Goal: Find specific fact: Find specific fact

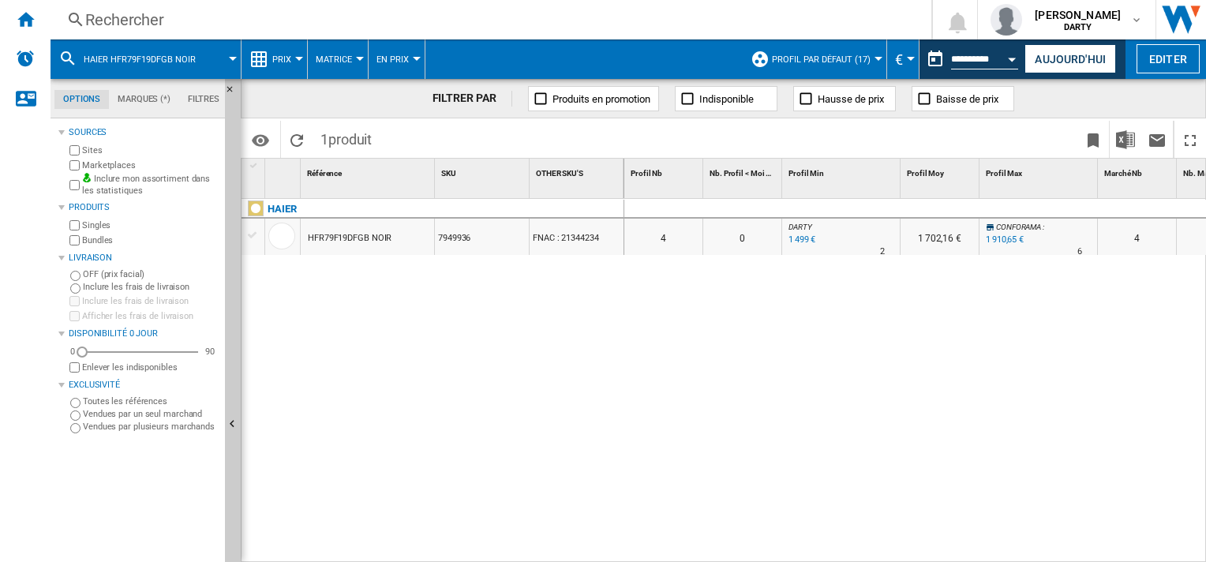
scroll to position [0, 305]
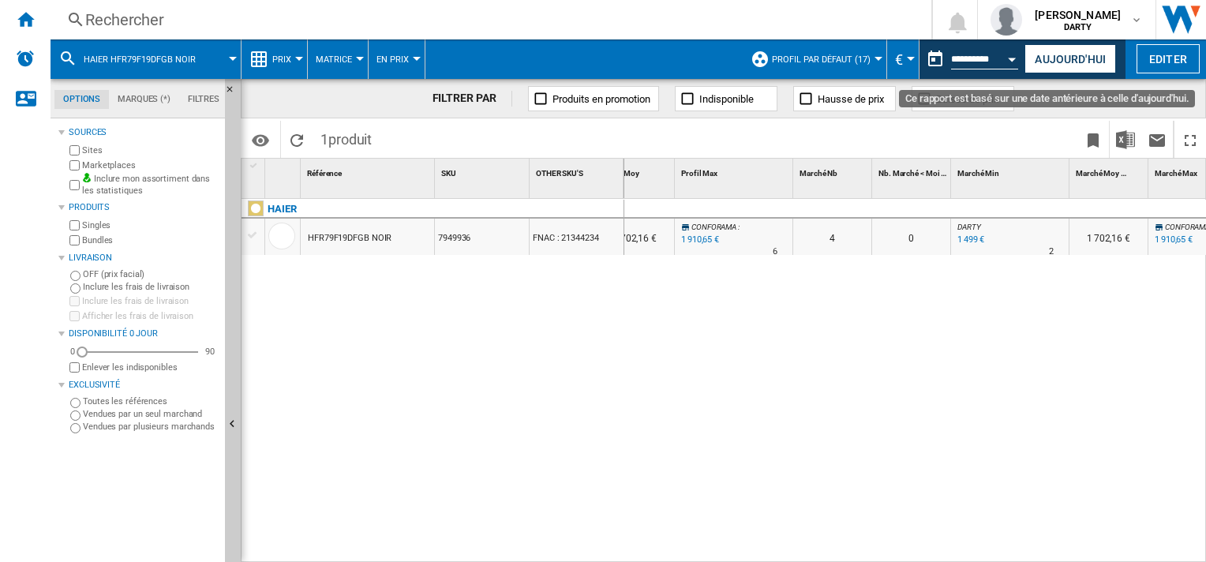
click at [1014, 62] on button "Open calendar" at bounding box center [1012, 57] width 28 height 28
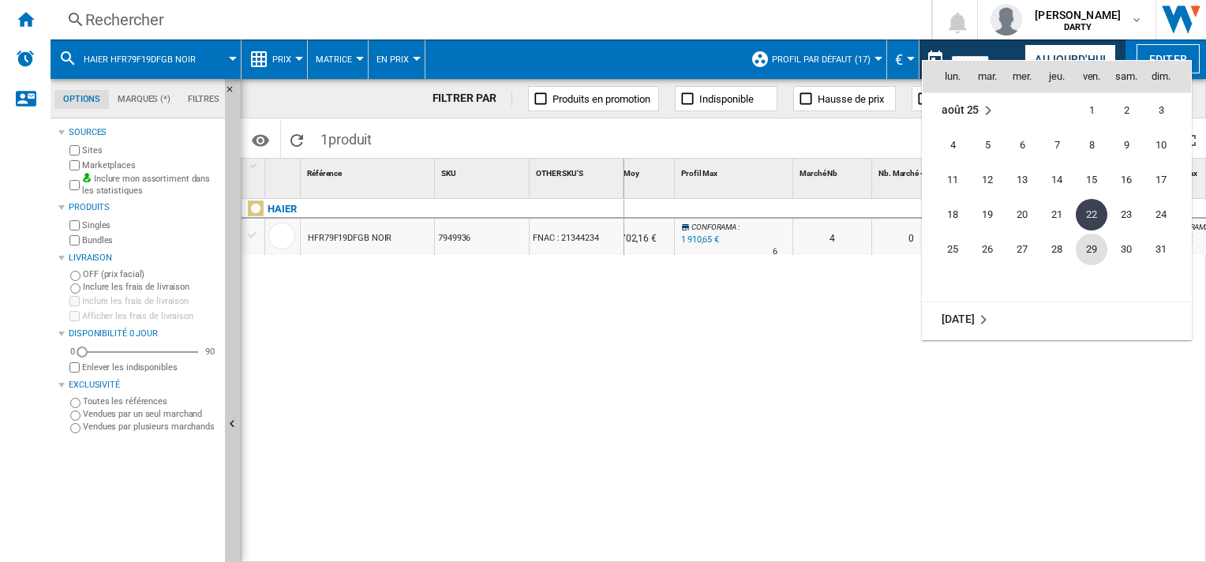
scroll to position [7527, 0]
click at [1017, 170] on span "10" at bounding box center [1021, 179] width 33 height 33
type input "**********"
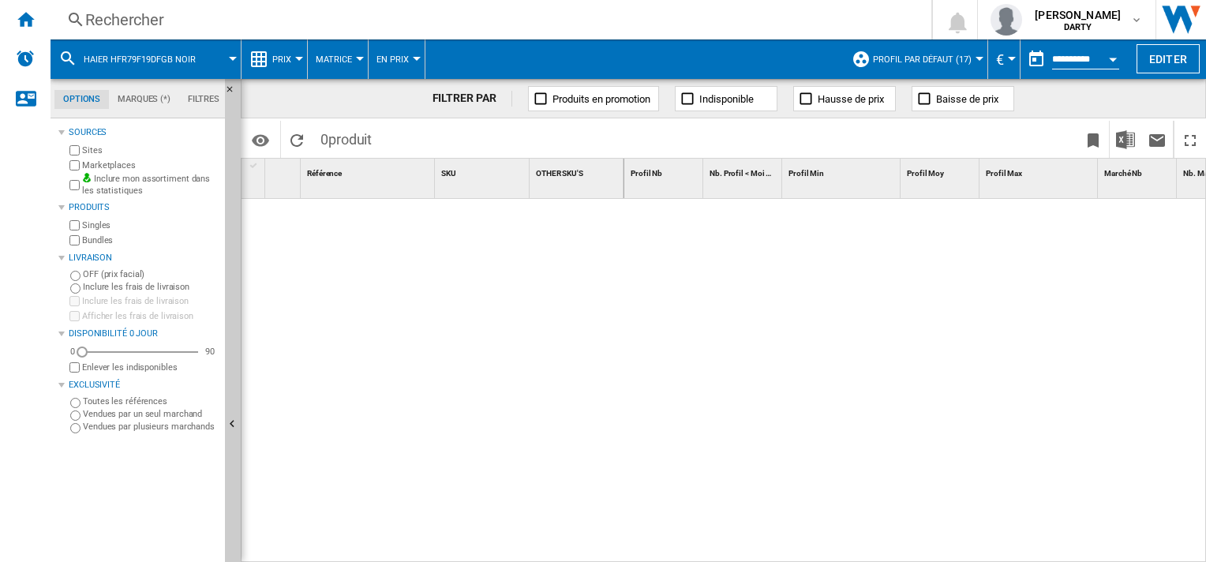
click at [178, 9] on div "Rechercher" at bounding box center [487, 20] width 805 height 22
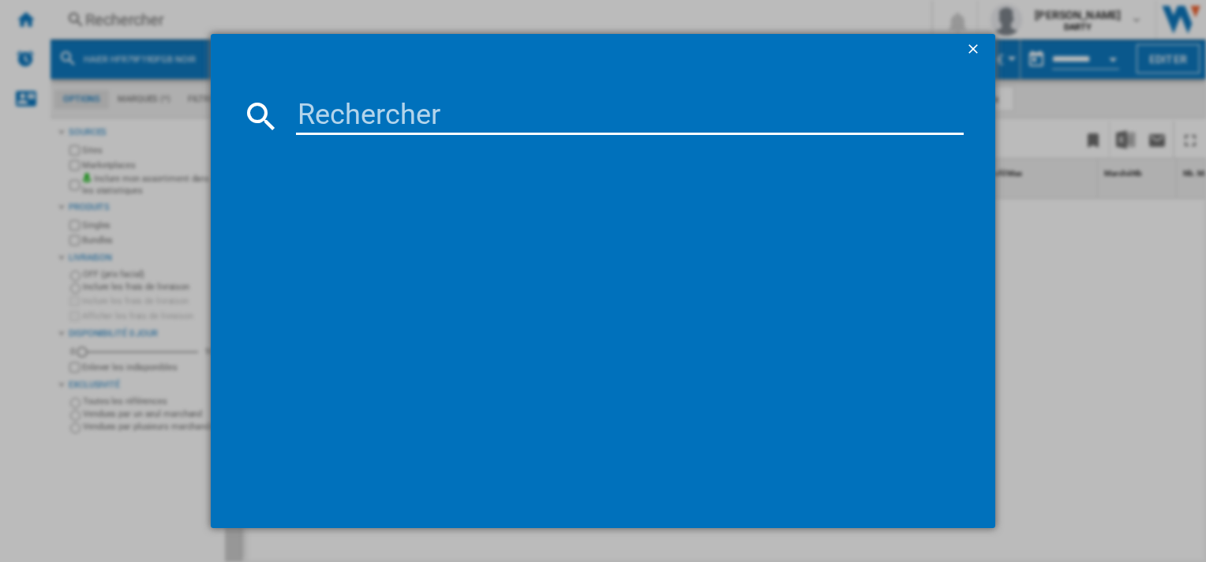
type input "7111266"
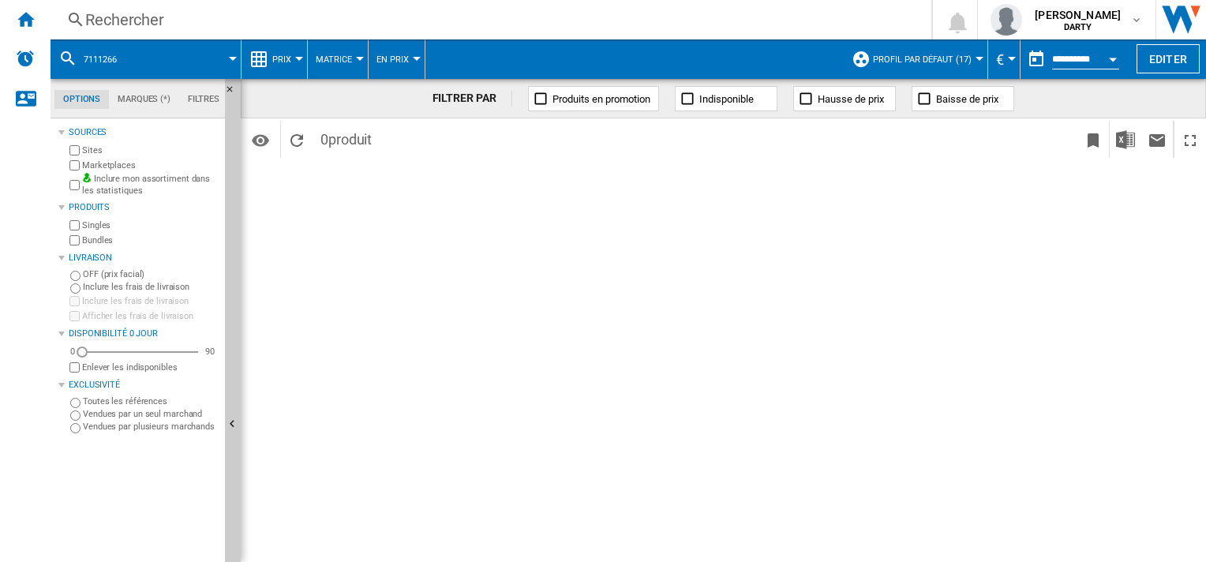
click at [1110, 60] on div "Open calendar" at bounding box center [1112, 60] width 8 height 4
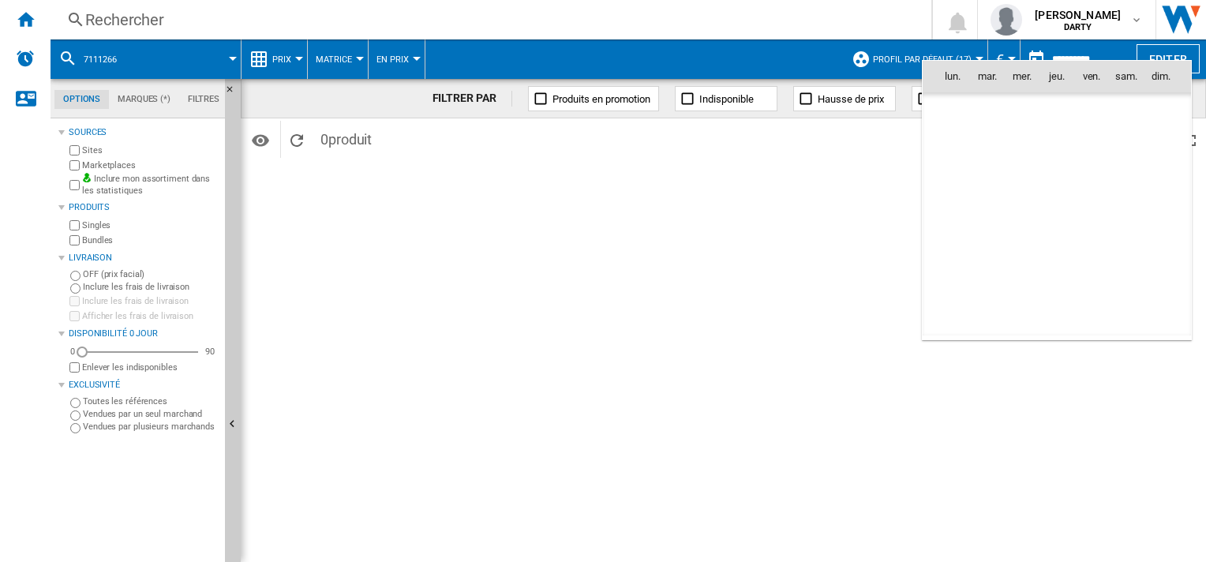
scroll to position [7527, 0]
click at [991, 181] on span "9" at bounding box center [987, 180] width 32 height 32
type input "**********"
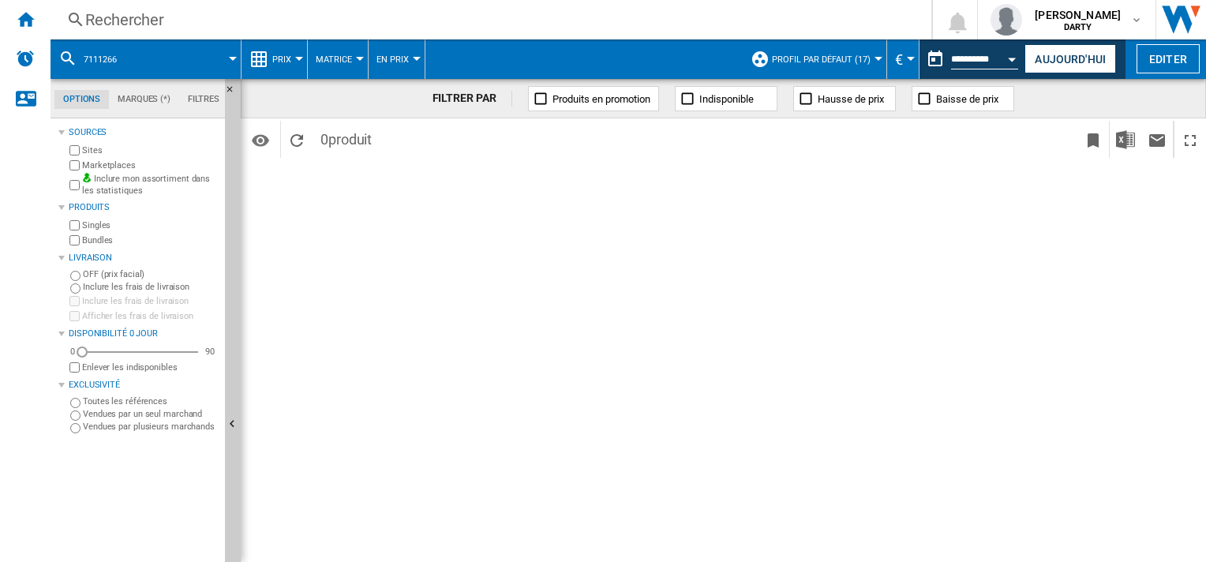
click at [125, 20] on div "Rechercher" at bounding box center [487, 20] width 805 height 22
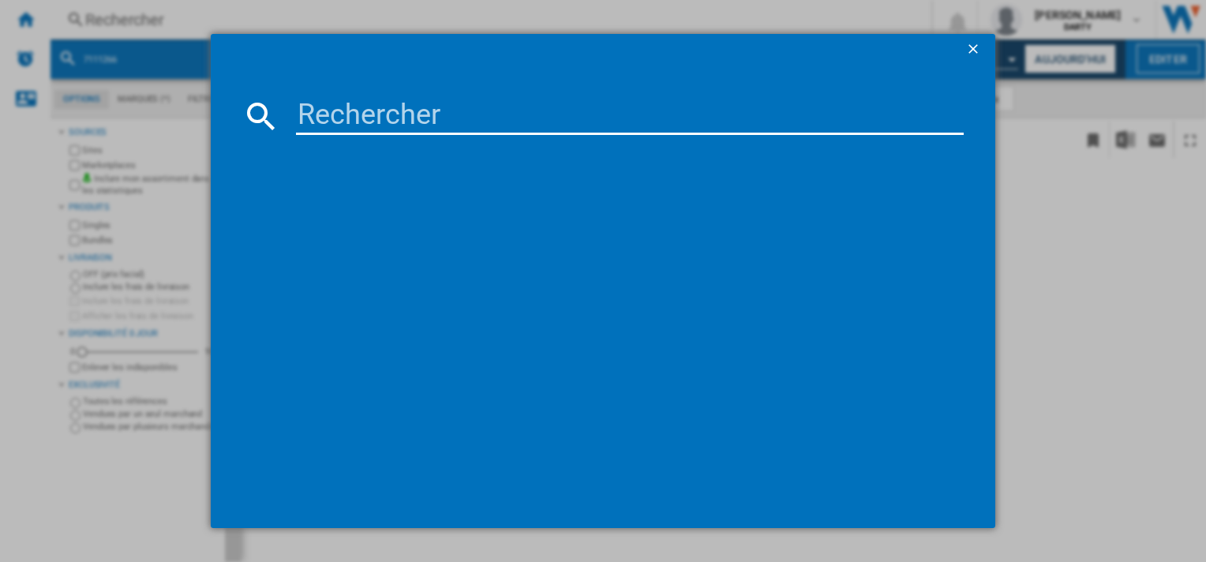
type input "7111266"
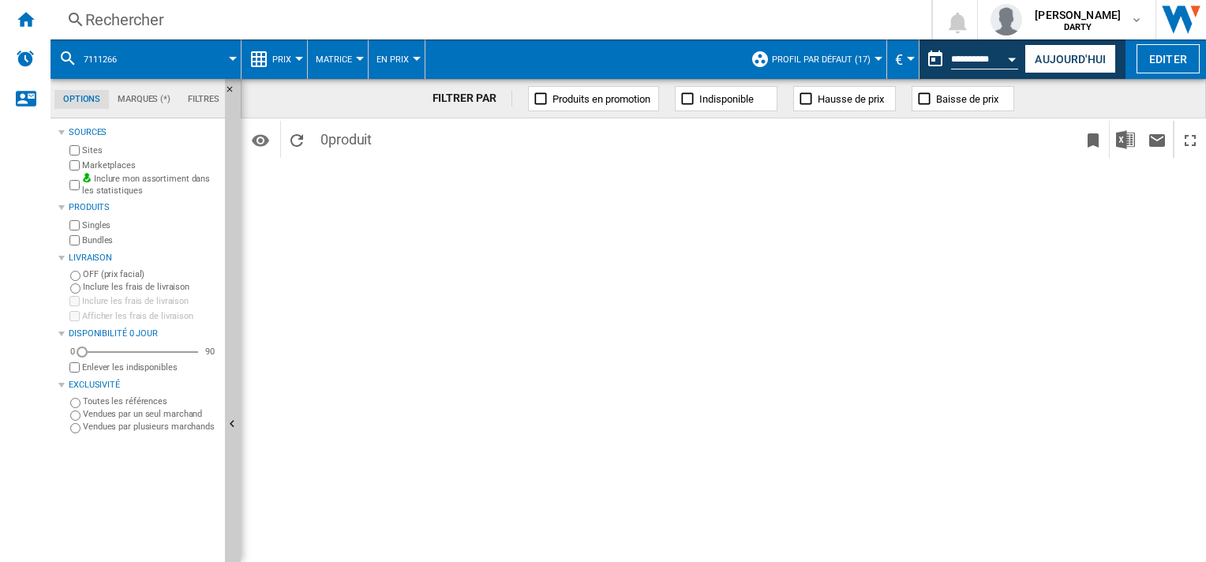
click at [150, 20] on div "Rechercher" at bounding box center [487, 20] width 805 height 22
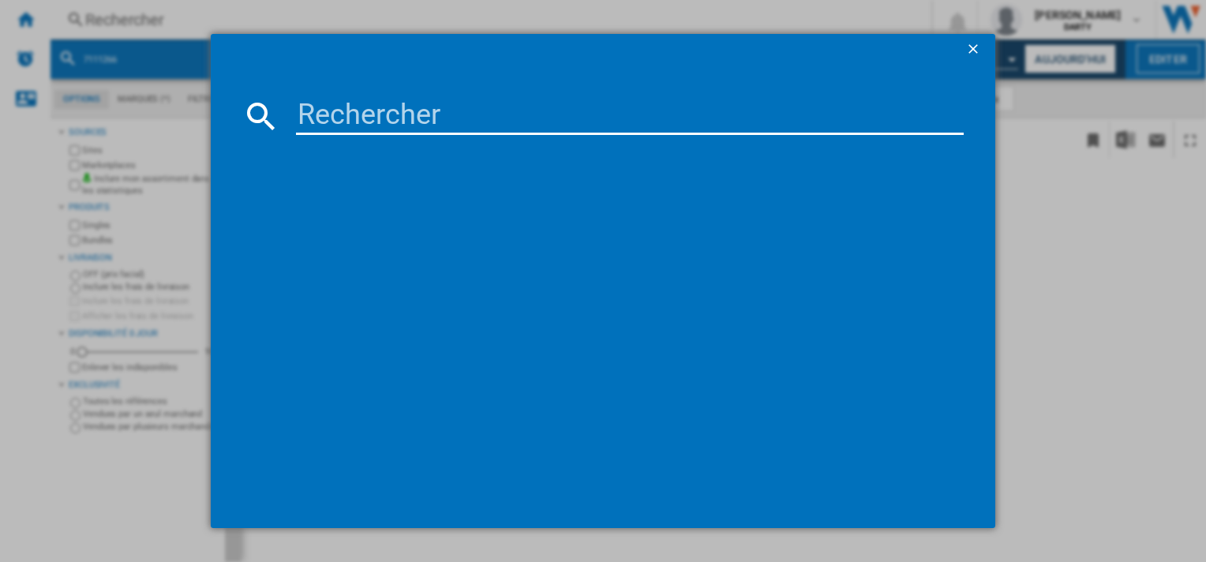
type input "7544812"
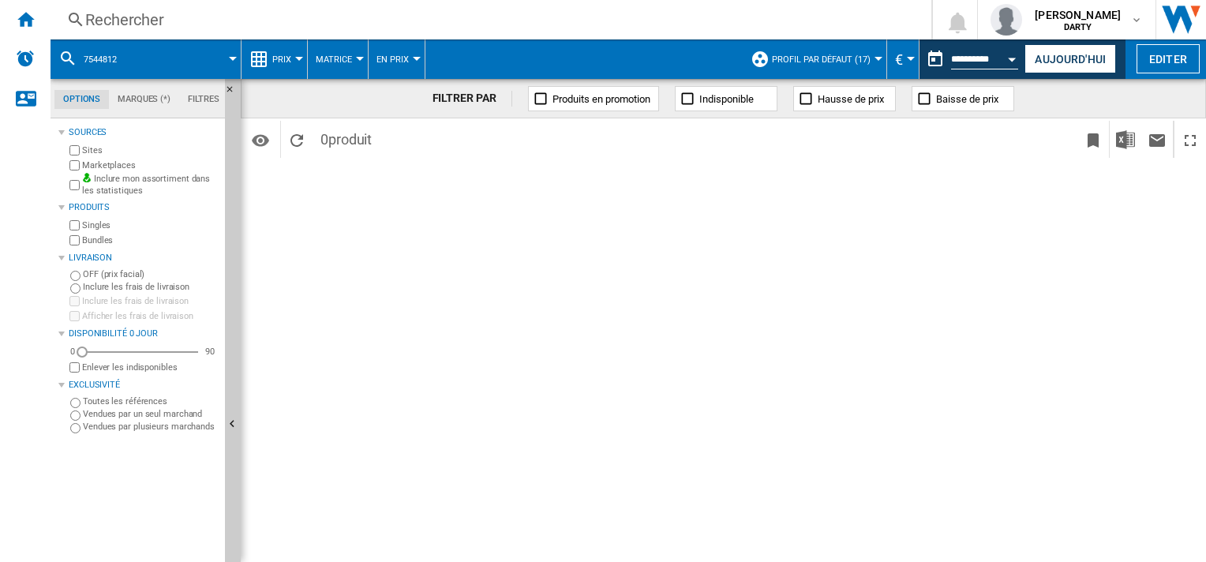
click at [170, 17] on div "Rechercher" at bounding box center [487, 20] width 805 height 22
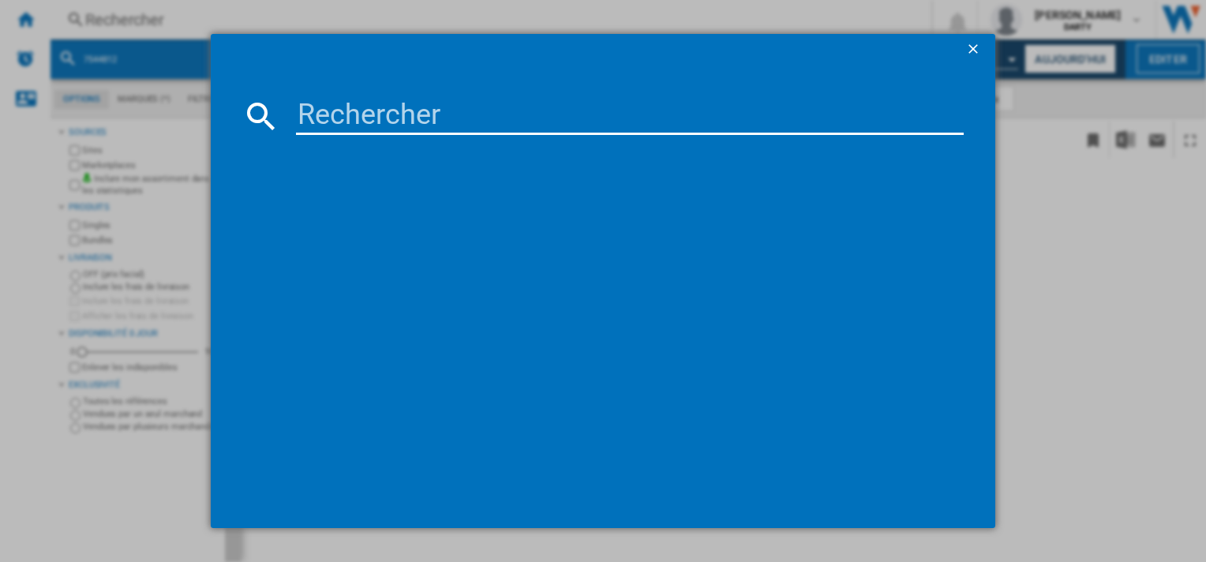
type input "NV7B5755SAK"
